Goal: Task Accomplishment & Management: Manage account settings

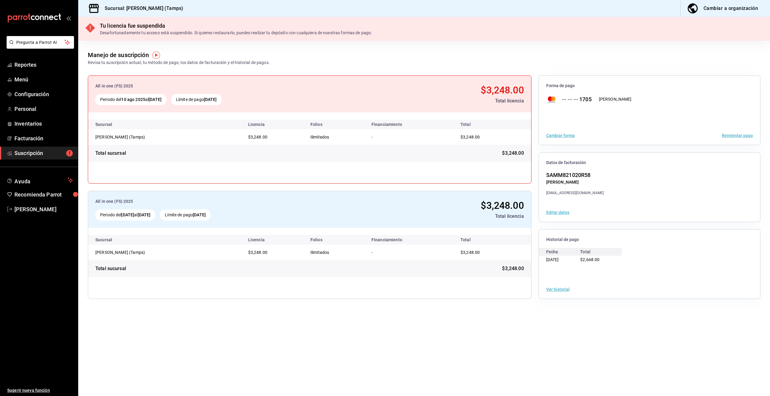
drag, startPoint x: 127, startPoint y: 71, endPoint x: 178, endPoint y: 72, distance: 50.9
click at [178, 72] on div "All in one (FS) 2025 Periodo del 10 ago 2025 al 10 sep 2025 Límite de pago 10 s…" at bounding box center [424, 187] width 692 height 243
drag, startPoint x: 87, startPoint y: 63, endPoint x: 247, endPoint y: 67, distance: 160.4
click at [263, 66] on main "Manejo de suscripción Revisa tu suscripción actual, tu método de pago, los dato…" at bounding box center [424, 219] width 692 height 356
click at [163, 66] on div "All in one (FS) 2025 Periodo del 10 ago 2025 al 10 sep 2025 Límite de pago 10 s…" at bounding box center [424, 187] width 692 height 243
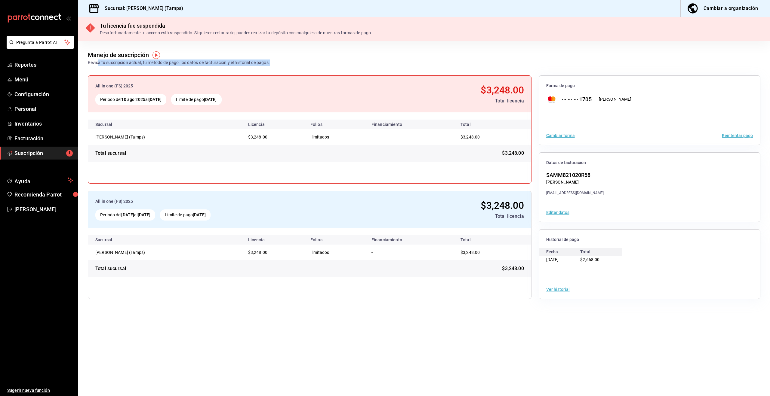
drag, startPoint x: 98, startPoint y: 64, endPoint x: 272, endPoint y: 65, distance: 173.6
click at [272, 65] on div "Manejo de suscripción Revisa tu suscripción actual, tu método de pago, los dato…" at bounding box center [424, 53] width 692 height 25
drag, startPoint x: 142, startPoint y: 100, endPoint x: 279, endPoint y: 84, distance: 138.4
click at [269, 99] on div "Periodo del 10 ago 2025 al 10 sep 2025 Límite de pago 10 sep 2025" at bounding box center [222, 99] width 254 height 11
drag, startPoint x: 279, startPoint y: 82, endPoint x: 227, endPoint y: 87, distance: 53.0
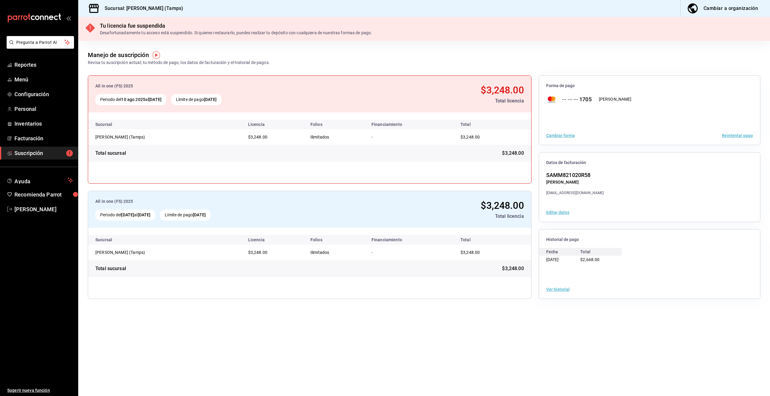
click at [273, 83] on div "All in one (FS) 2025 Periodo del 10 ago 2025 al 10 sep 2025 Límite de pago 10 s…" at bounding box center [309, 94] width 443 height 37
drag, startPoint x: 92, startPoint y: 84, endPoint x: 287, endPoint y: 103, distance: 195.5
click at [287, 103] on div "All in one (FS) 2025 Periodo del 10 ago 2025 al 10 sep 2025 Límite de pago 10 s…" at bounding box center [309, 94] width 443 height 37
drag, startPoint x: 267, startPoint y: 71, endPoint x: 254, endPoint y: 71, distance: 12.9
click at [267, 71] on div "All in one (FS) 2025 Periodo del 10 ago 2025 al 10 sep 2025 Límite de pago 10 s…" at bounding box center [424, 187] width 692 height 243
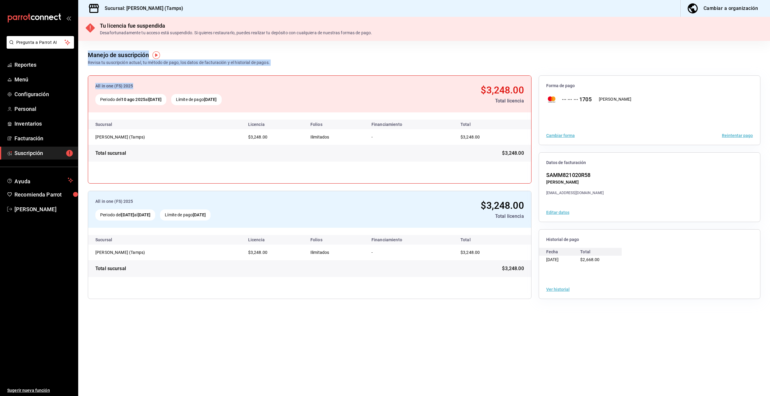
drag, startPoint x: 102, startPoint y: 45, endPoint x: 156, endPoint y: 85, distance: 66.9
click at [156, 85] on main "Manejo de suscripción Revisa tu suscripción actual, tu método de pago, los dato…" at bounding box center [424, 219] width 692 height 356
drag, startPoint x: 226, startPoint y: 54, endPoint x: 218, endPoint y: 56, distance: 8.1
click at [226, 54] on div "Manejo de suscripción Revisa tu suscripción actual, tu método de pago, los dato…" at bounding box center [179, 58] width 182 height 15
click at [569, 135] on button "Cambiar forma" at bounding box center [560, 136] width 29 height 4
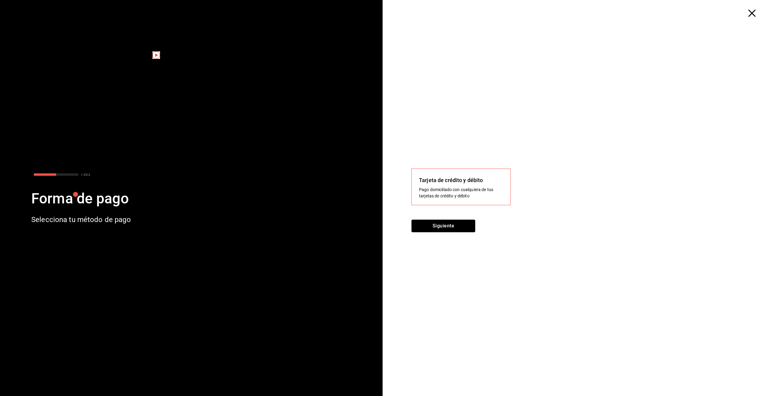
click at [451, 227] on button "Siguiente" at bounding box center [444, 226] width 64 height 13
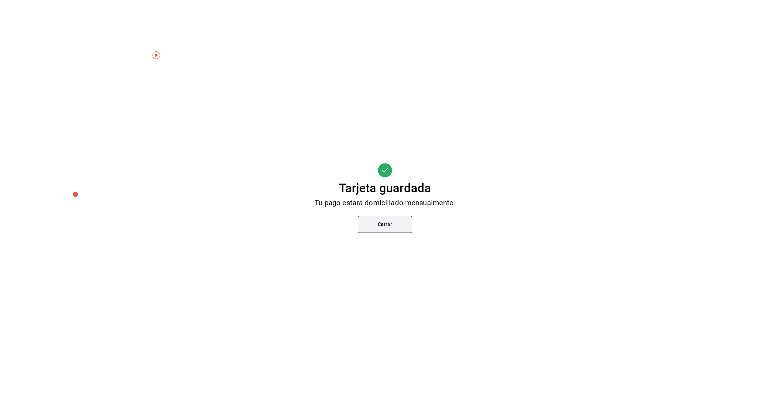
click at [381, 224] on button "Cerrar" at bounding box center [385, 224] width 54 height 17
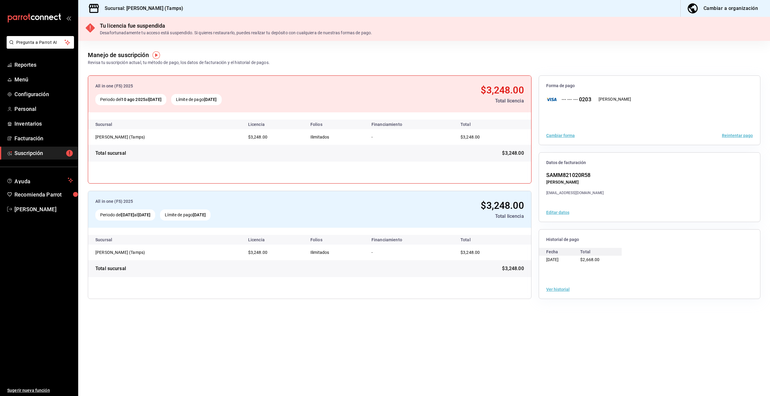
click at [736, 136] on button "Reintentar pago" at bounding box center [737, 136] width 31 height 4
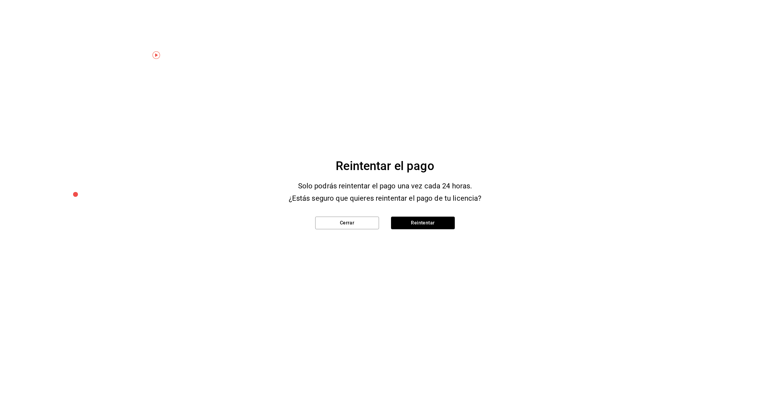
click at [434, 222] on button "Reintentar" at bounding box center [423, 223] width 64 height 13
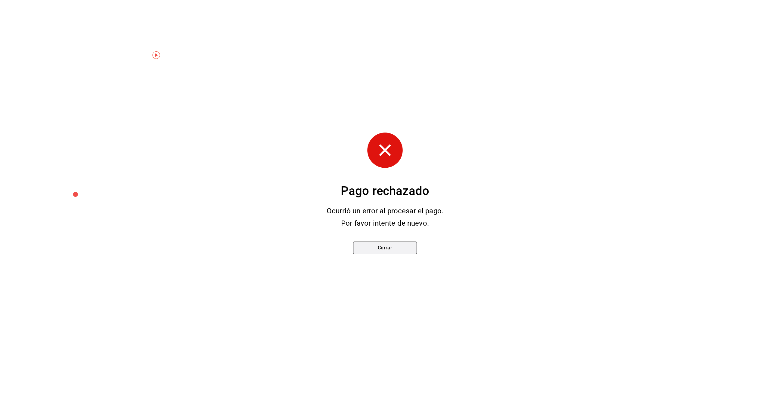
click at [390, 250] on button "Cerrar" at bounding box center [385, 248] width 64 height 13
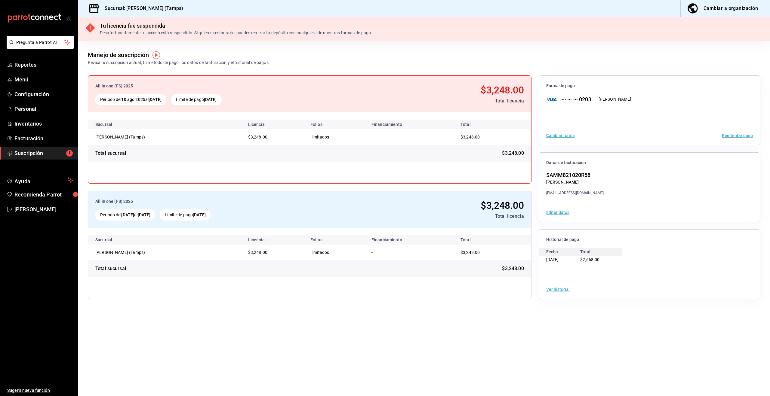
click at [219, 306] on div "All in one (FS) 2025 Periodo del 10 ago 2025 al 10 sep 2025 Límite de pago 10 s…" at bounding box center [424, 187] width 692 height 243
drag, startPoint x: 193, startPoint y: 33, endPoint x: 426, endPoint y: 52, distance: 233.3
click at [437, 37] on div "Tu licencia fue suspendida Desafortunadamente tu acceso está suspendido. Si qui…" at bounding box center [424, 29] width 692 height 24
drag, startPoint x: 425, startPoint y: 54, endPoint x: 380, endPoint y: 68, distance: 46.8
click at [424, 54] on div "Manejo de suscripción Revisa tu suscripción actual, tu método de pago, los dato…" at bounding box center [424, 53] width 692 height 25
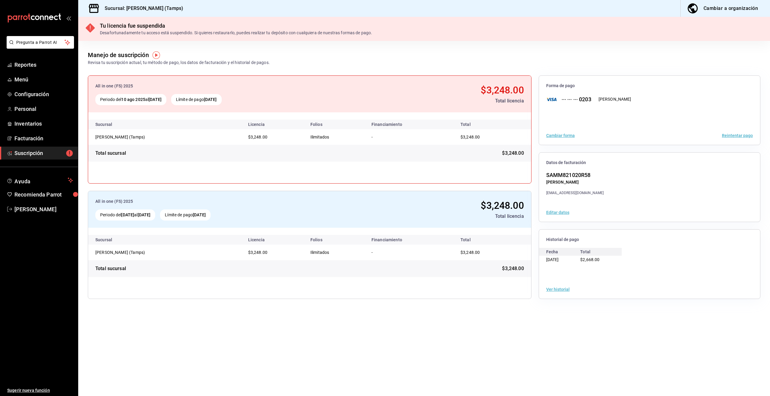
click at [561, 289] on button "Ver historial" at bounding box center [557, 290] width 23 height 4
click at [443, 180] on div "All in one (FS) 2025 Periodo del 10 ago 2025 al 10 sep 2025 Límite de pago 10 s…" at bounding box center [310, 130] width 444 height 108
drag, startPoint x: 520, startPoint y: 329, endPoint x: 523, endPoint y: 328, distance: 3.1
click at [520, 329] on main "Manejo de suscripción Revisa tu suscripción actual, tu método de pago, los dato…" at bounding box center [424, 219] width 692 height 356
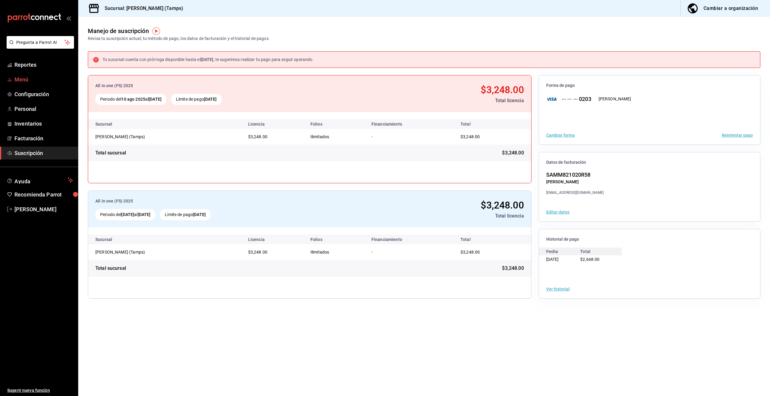
click at [23, 79] on span "Menú" at bounding box center [43, 80] width 59 height 8
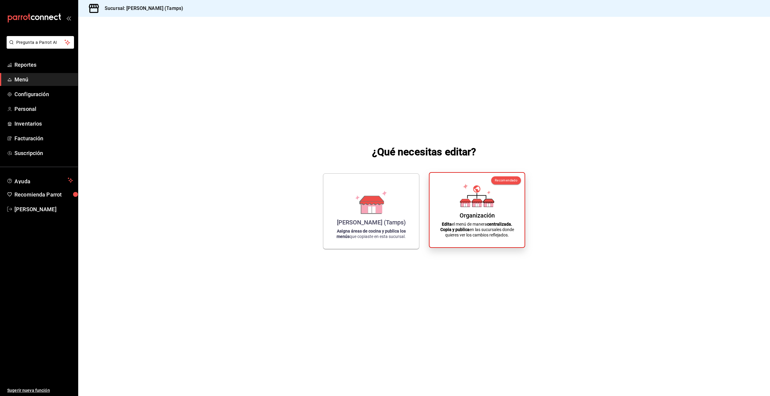
click at [489, 210] on div "Organización Edita el menú de manera centralizada. Copia y publica en las sucur…" at bounding box center [477, 210] width 81 height 65
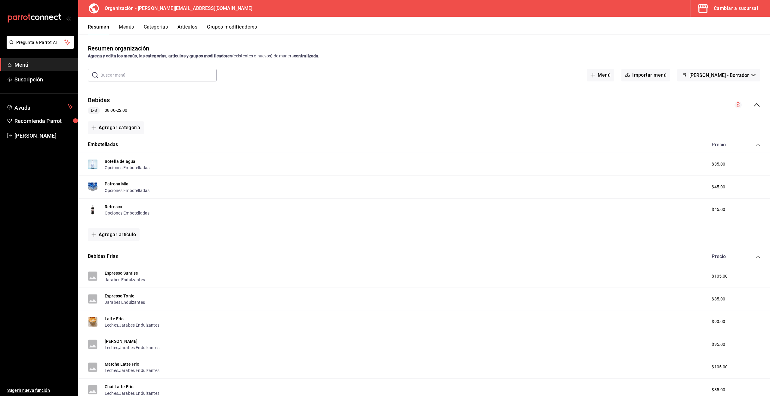
click at [24, 63] on span "Menú" at bounding box center [43, 65] width 59 height 8
click at [722, 2] on button "Cambiar a sucursal" at bounding box center [728, 8] width 74 height 17
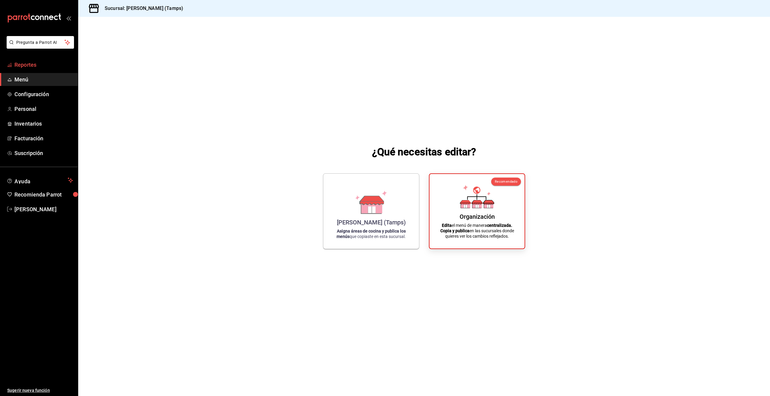
click at [26, 68] on span "Reportes" at bounding box center [43, 65] width 59 height 8
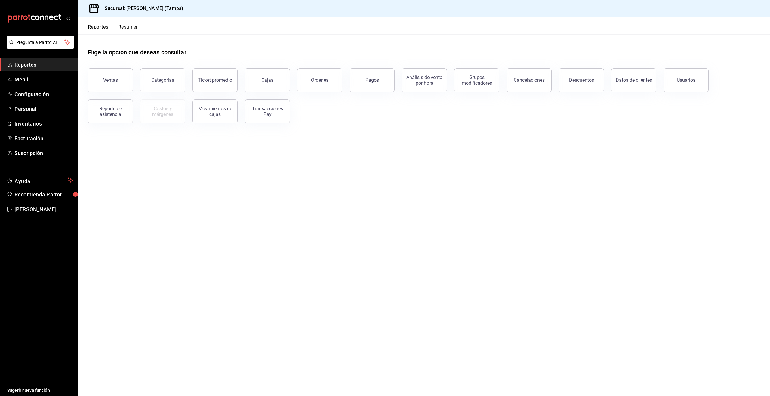
click at [312, 79] on div "Órdenes" at bounding box center [319, 80] width 17 height 6
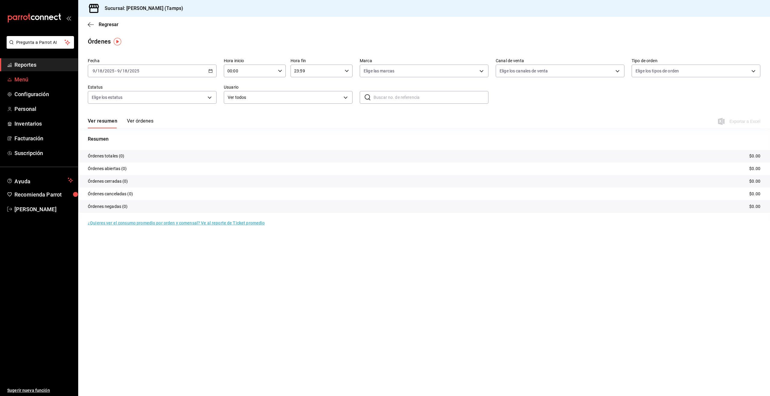
click at [20, 82] on span "Menú" at bounding box center [43, 80] width 59 height 8
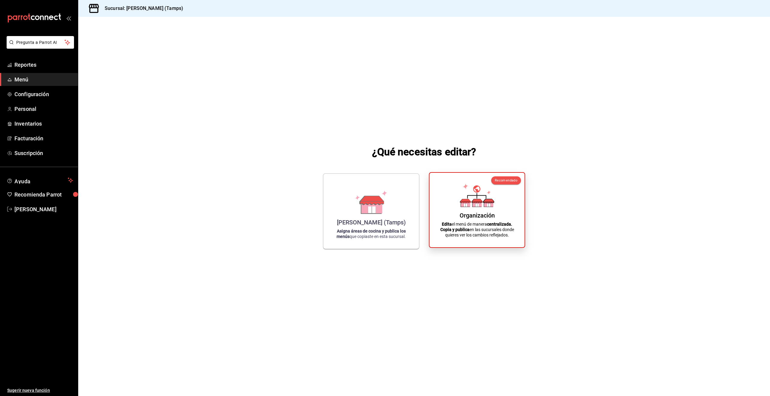
click at [492, 202] on icon at bounding box center [488, 201] width 11 height 4
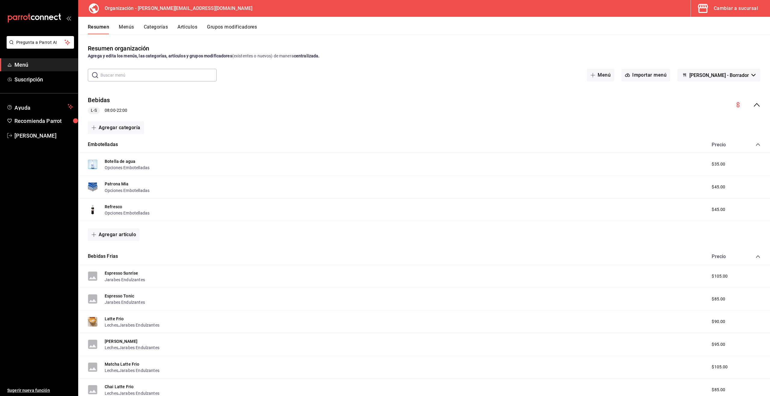
click at [107, 72] on input "text" at bounding box center [158, 75] width 116 height 12
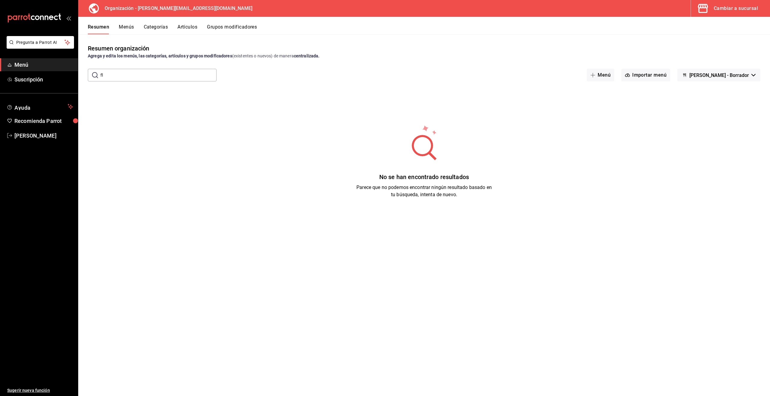
type input "f"
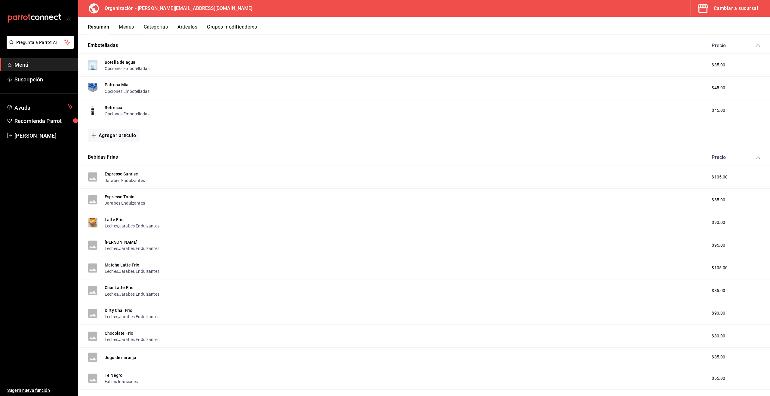
scroll to position [101, 0]
click at [149, 27] on button "Categorías" at bounding box center [156, 29] width 24 height 10
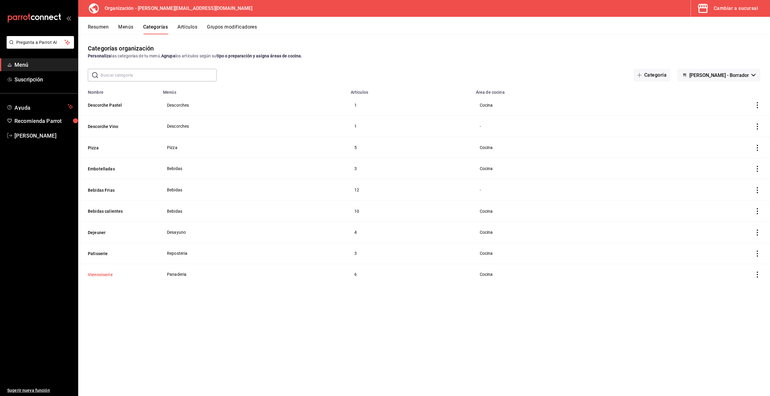
click at [100, 276] on button "Viennoiserie" at bounding box center [118, 275] width 60 height 6
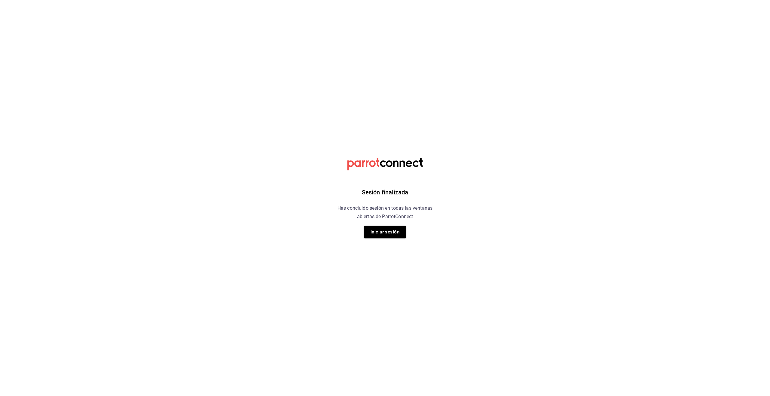
click at [394, 228] on button "Iniciar sesión" at bounding box center [385, 232] width 42 height 13
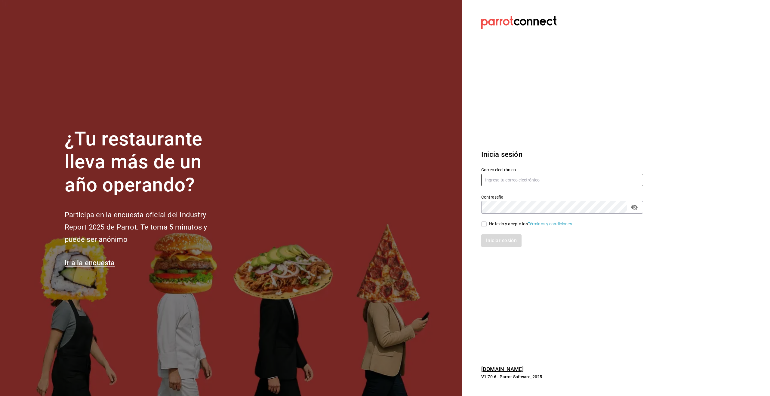
click at [522, 182] on input "text" at bounding box center [562, 180] width 162 height 13
type input "alecsq@gmail.com"
drag, startPoint x: 483, startPoint y: 225, endPoint x: 493, endPoint y: 236, distance: 15.3
click at [483, 225] on input "He leído y acepto los Términos y condiciones." at bounding box center [483, 224] width 5 height 5
checkbox input "true"
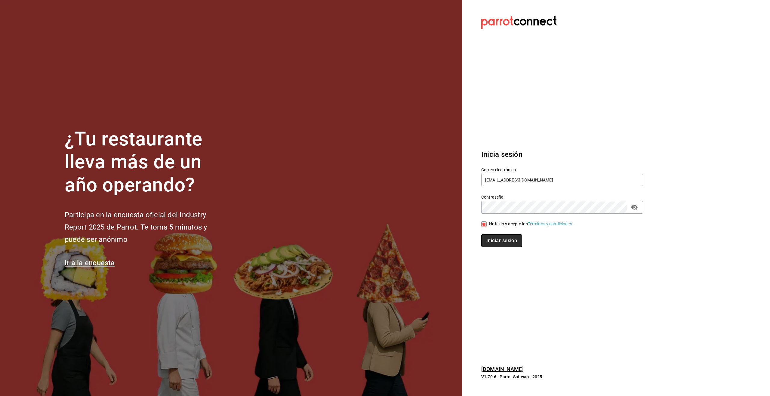
click at [502, 241] on button "Iniciar sesión" at bounding box center [501, 241] width 41 height 13
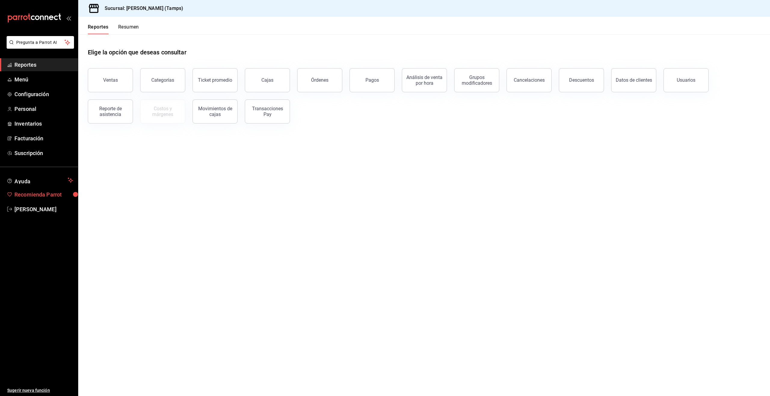
click at [58, 194] on span "Recomienda Parrot" at bounding box center [43, 195] width 59 height 8
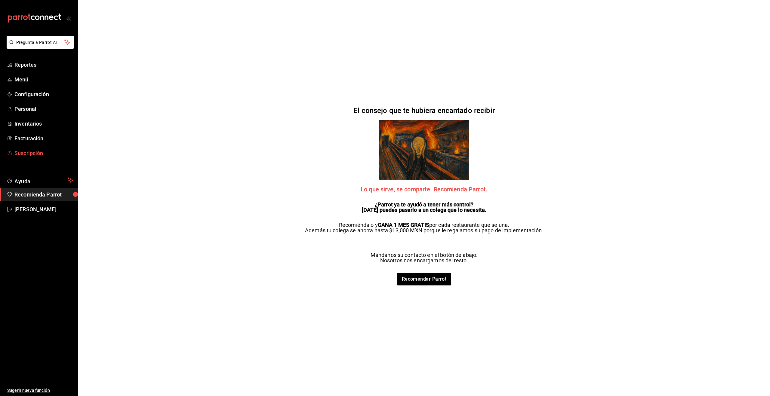
click at [42, 152] on span "Suscripción" at bounding box center [43, 153] width 59 height 8
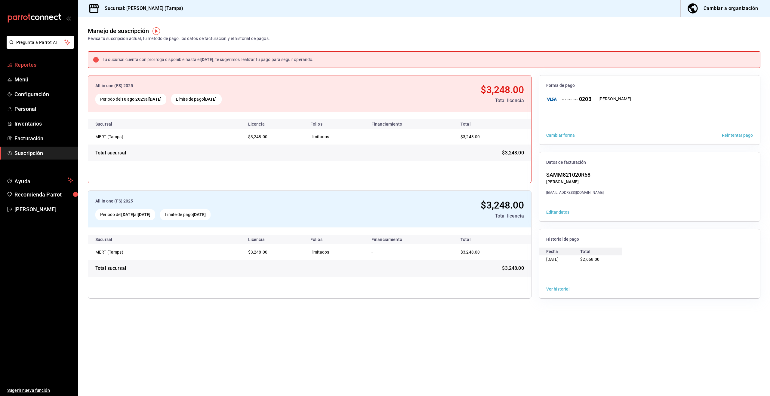
click at [31, 68] on span "Reportes" at bounding box center [43, 65] width 59 height 8
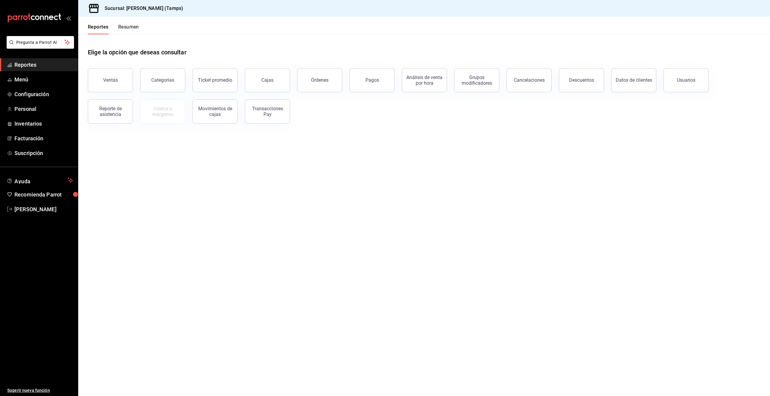
click at [321, 84] on button "Órdenes" at bounding box center [319, 80] width 45 height 24
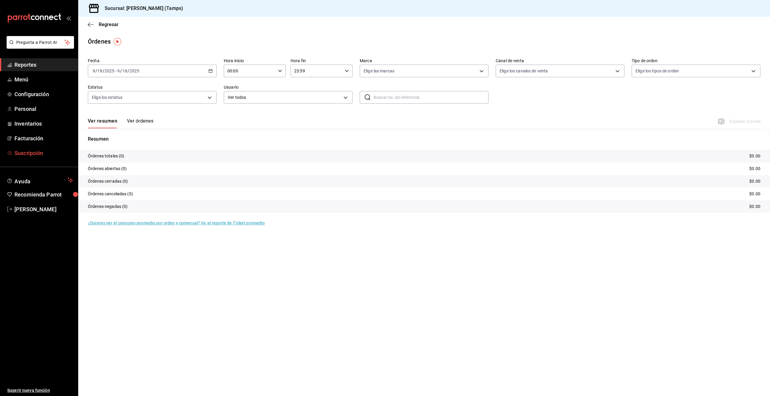
click at [34, 147] on link "Suscripción" at bounding box center [39, 153] width 78 height 13
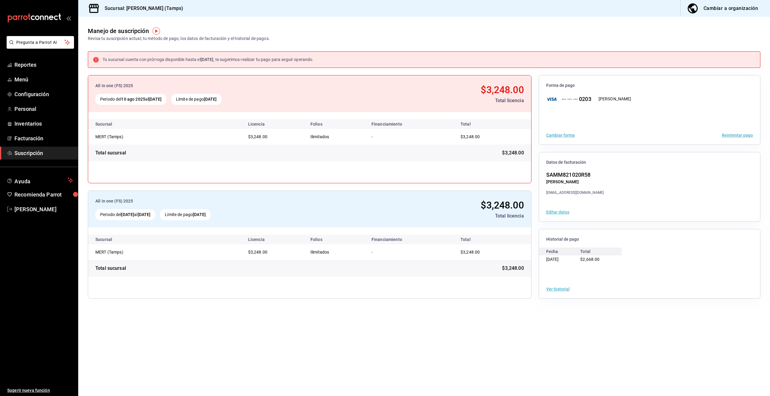
click at [568, 134] on button "Cambiar forma" at bounding box center [560, 135] width 29 height 4
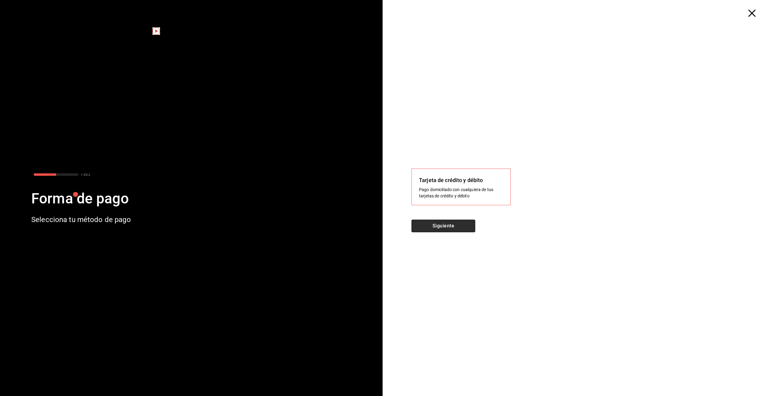
click at [444, 231] on button "Siguiente" at bounding box center [444, 226] width 64 height 13
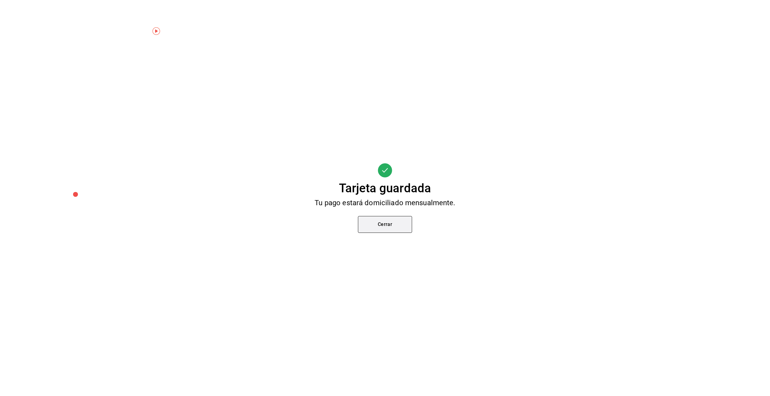
click at [390, 227] on button "Cerrar" at bounding box center [385, 224] width 54 height 17
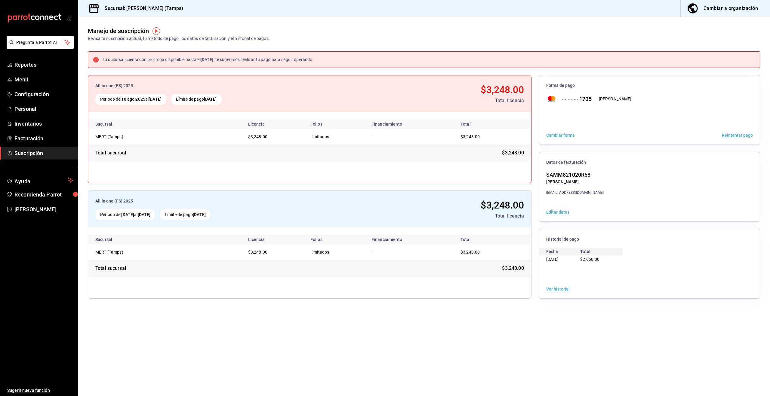
click at [742, 137] on button "Reintentar pago" at bounding box center [737, 135] width 31 height 4
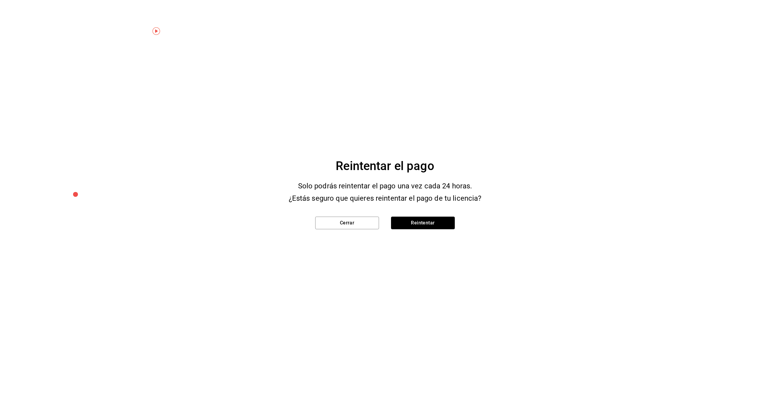
click at [431, 220] on button "Reintentar" at bounding box center [423, 223] width 64 height 13
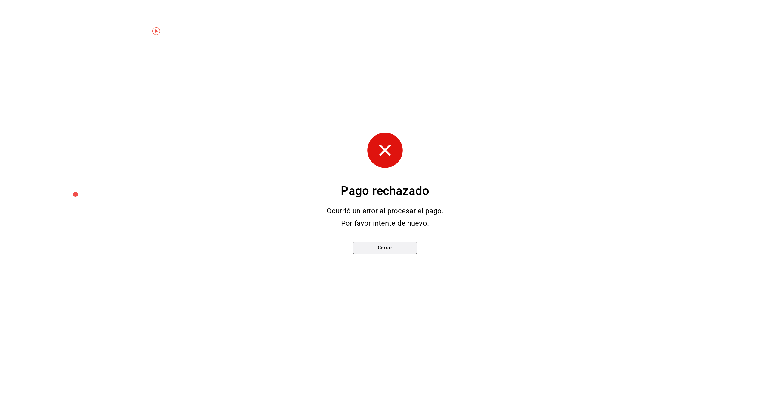
click at [382, 249] on button "Cerrar" at bounding box center [385, 248] width 64 height 13
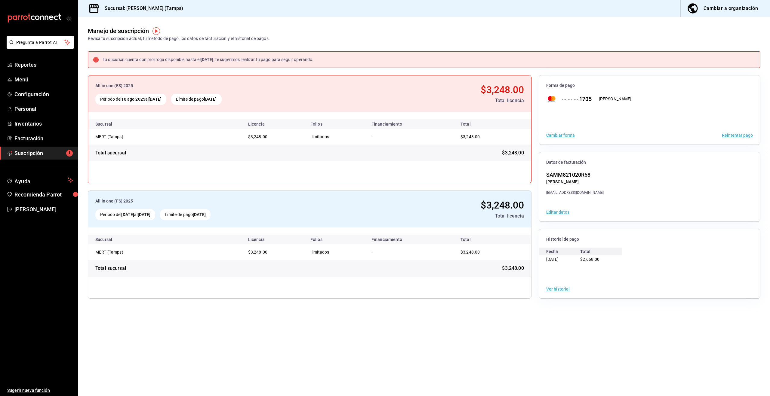
click at [737, 134] on button "Reintentar pago" at bounding box center [737, 135] width 31 height 4
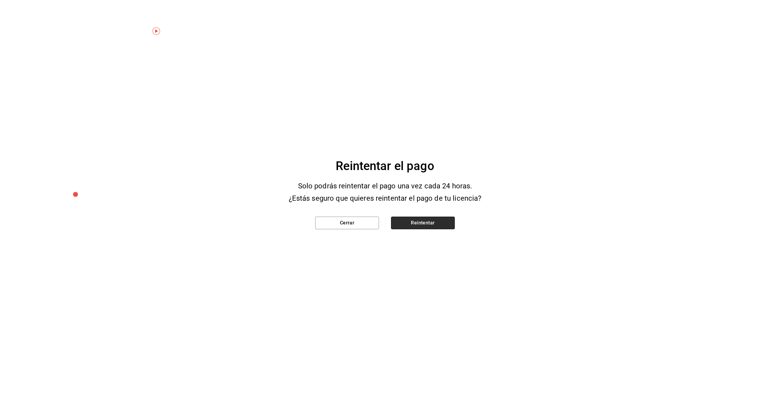
click at [425, 227] on button "Reintentar" at bounding box center [423, 223] width 64 height 13
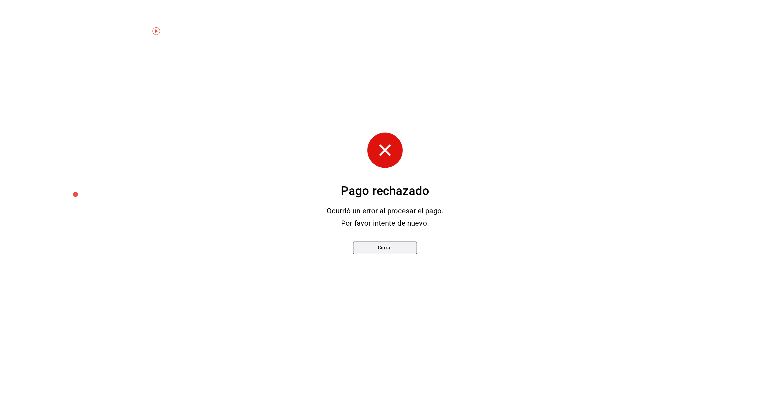
click at [389, 246] on button "Cerrar" at bounding box center [385, 248] width 64 height 13
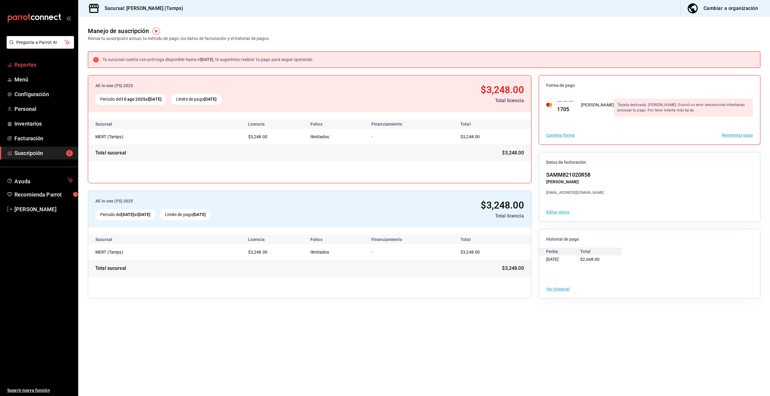
click at [32, 66] on span "Reportes" at bounding box center [43, 65] width 59 height 8
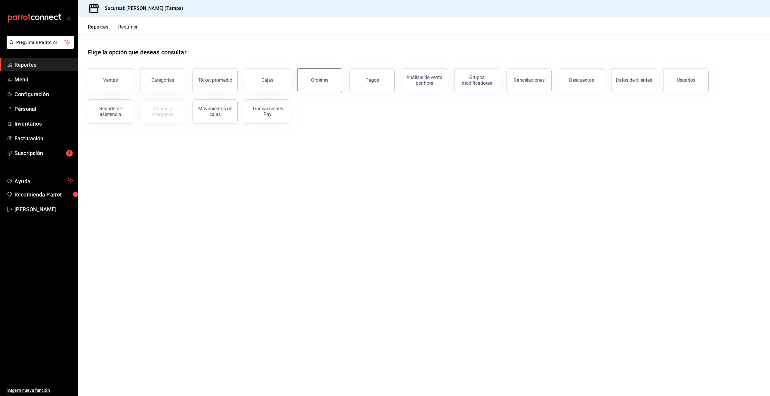
click at [322, 76] on button "Órdenes" at bounding box center [319, 80] width 45 height 24
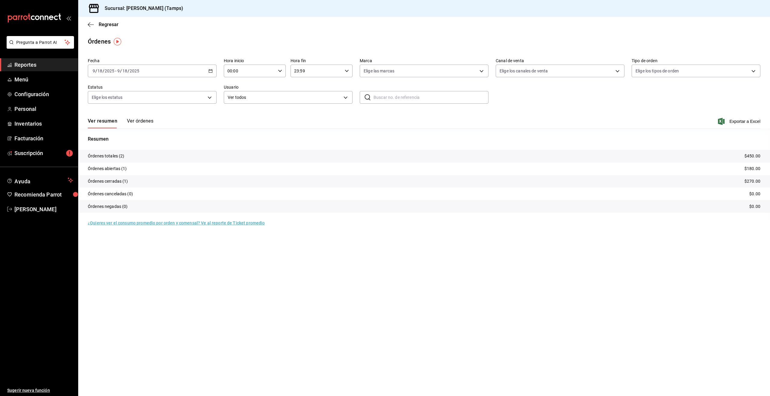
click at [139, 121] on button "Ver órdenes" at bounding box center [140, 123] width 26 height 10
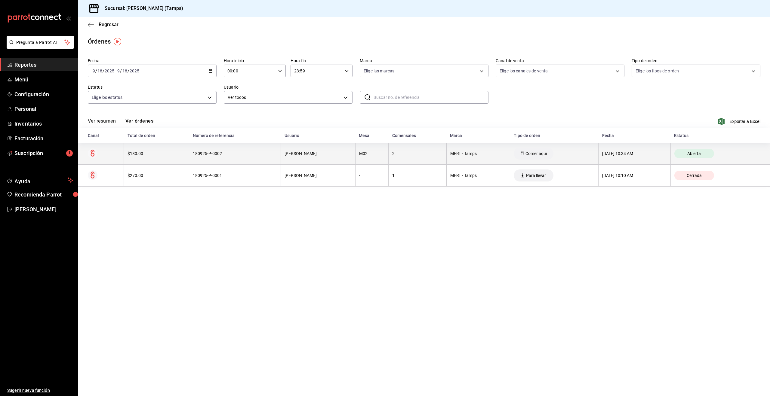
click at [664, 159] on th "[DATE] 10:34 AM" at bounding box center [635, 154] width 72 height 22
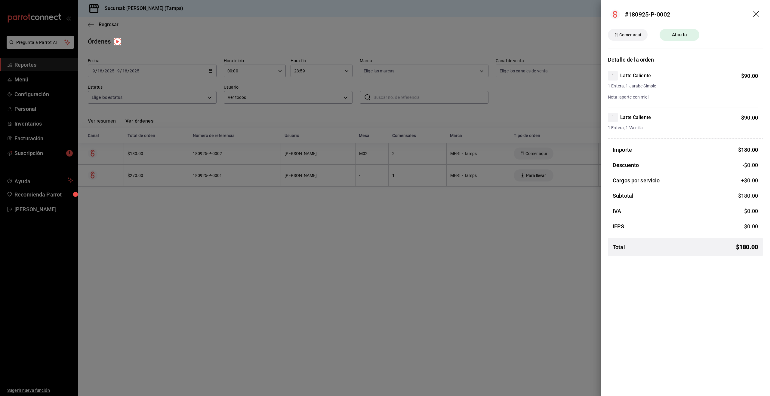
click at [467, 169] on div at bounding box center [385, 198] width 770 height 396
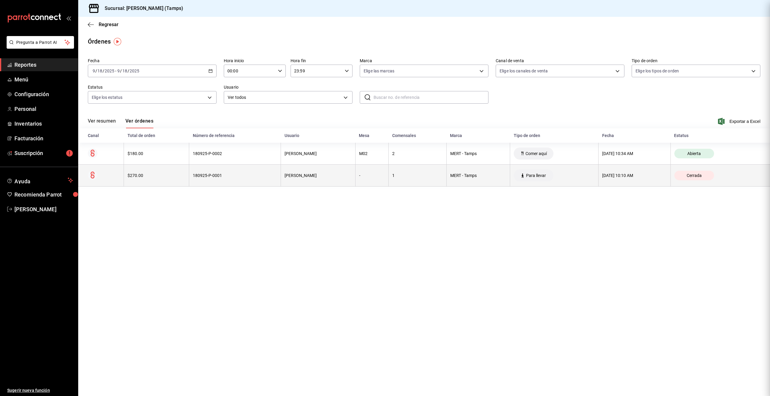
click at [470, 176] on div "MERT - Tamps" at bounding box center [478, 175] width 56 height 5
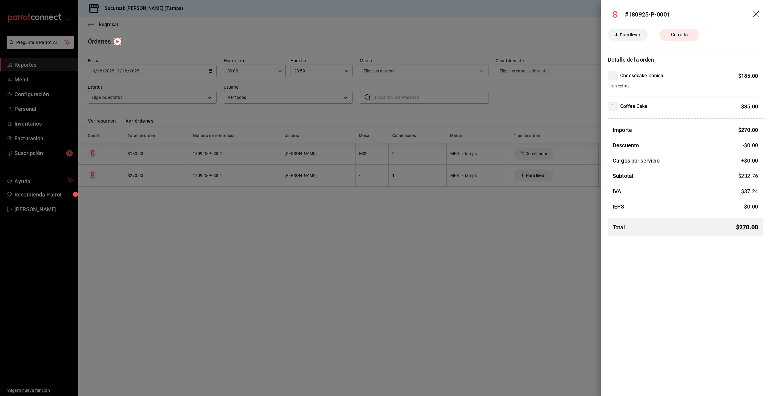
click at [479, 202] on div at bounding box center [385, 198] width 770 height 396
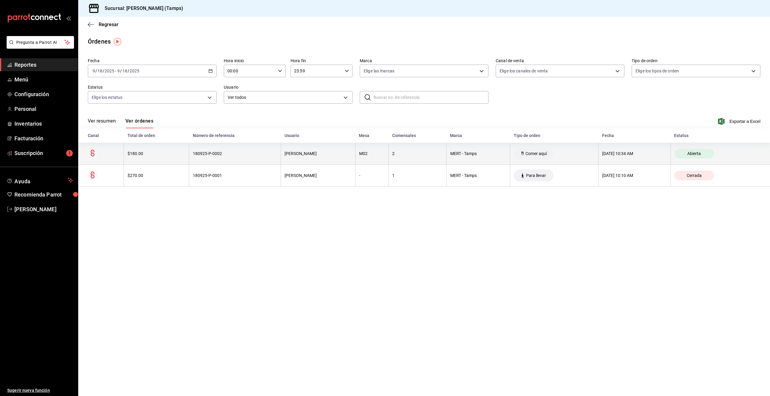
click at [469, 149] on th "MERT - Tamps" at bounding box center [478, 154] width 64 height 22
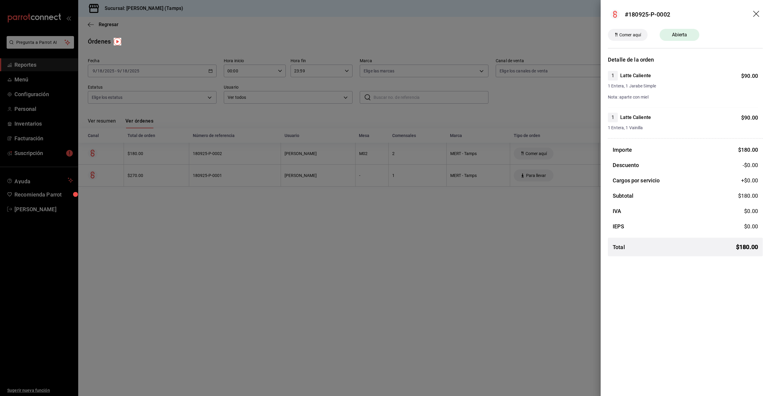
click at [376, 227] on div at bounding box center [385, 198] width 770 height 396
